Goal: Information Seeking & Learning: Learn about a topic

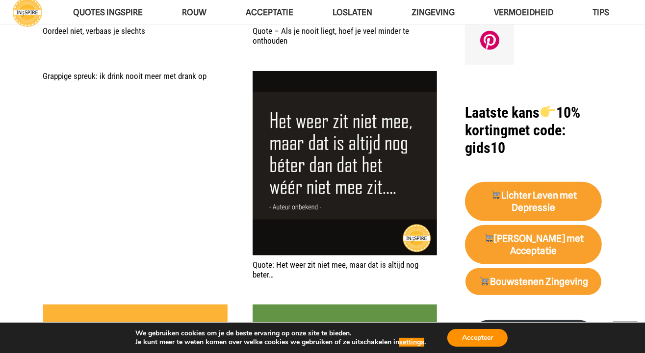
scroll to position [833, 0]
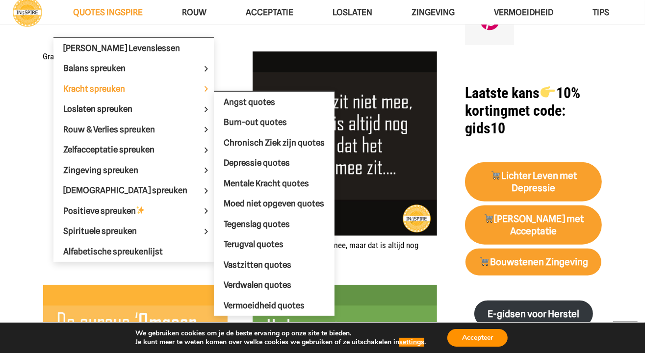
click at [106, 88] on span "Kracht spreuken" at bounding box center [102, 89] width 78 height 10
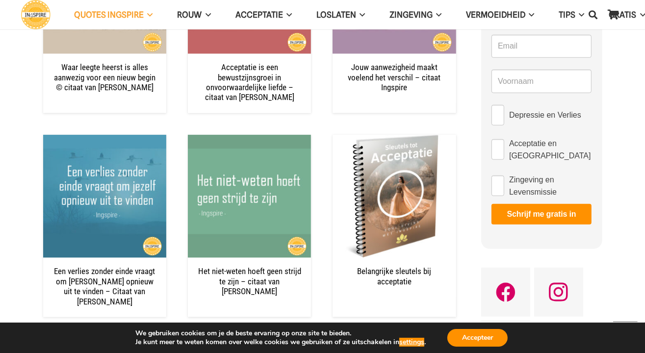
scroll to position [833, 0]
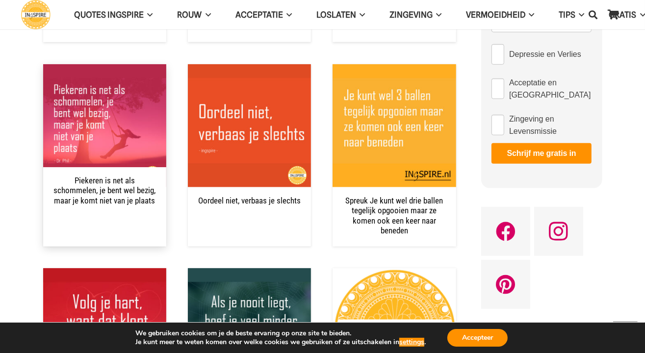
scroll to position [588, 0]
